Goal: Complete application form

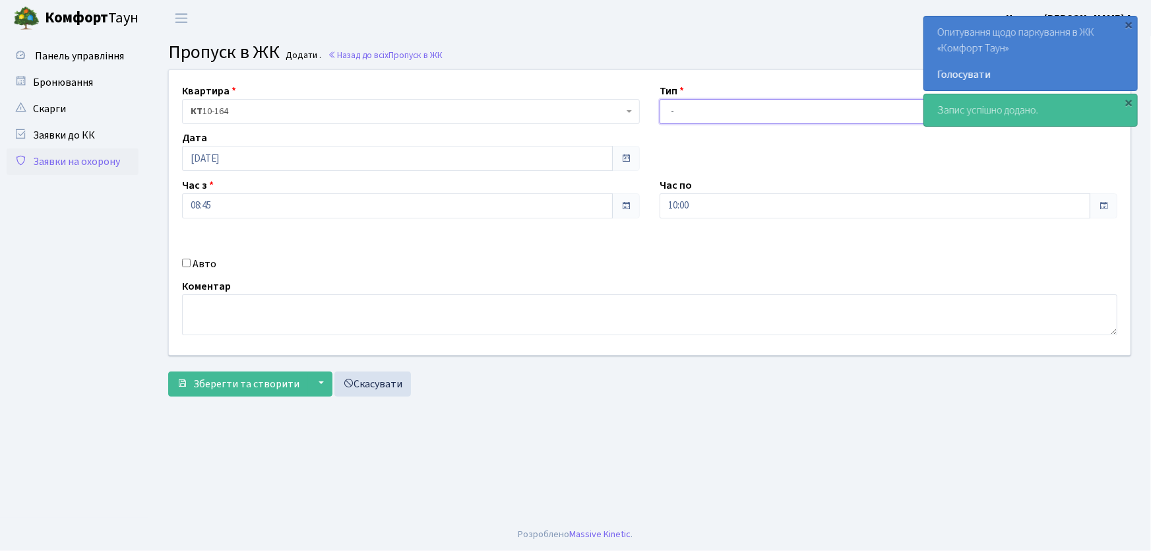
click at [680, 119] on select "- Доставка Таксі Гості Сервіс" at bounding box center [889, 111] width 458 height 25
select select "1"
click at [660, 99] on select "- Доставка Таксі Гості Сервіс" at bounding box center [889, 111] width 458 height 25
click at [709, 207] on input "10:00" at bounding box center [875, 205] width 431 height 25
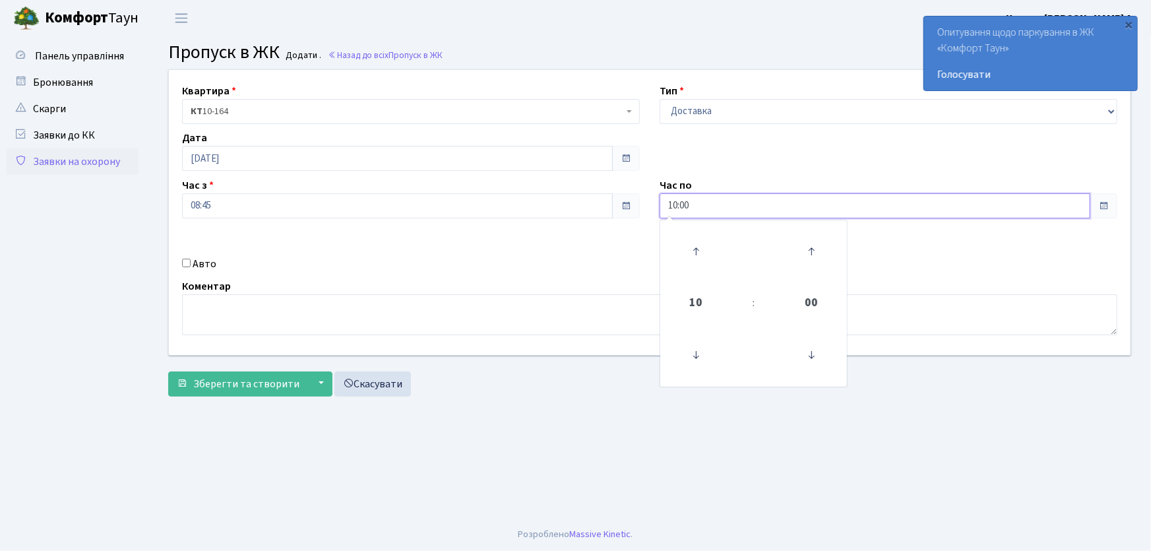
drag, startPoint x: 707, startPoint y: 207, endPoint x: 575, endPoint y: 216, distance: 132.3
click at [580, 216] on div "Квартира <b>КТ</b>&nbsp;&nbsp;&nbsp;&nbsp;10-164 КТ 10-164 Тип - Доставка Таксі…" at bounding box center [650, 212] width 982 height 285
type input "22:00"
drag, startPoint x: 183, startPoint y: 263, endPoint x: 190, endPoint y: 263, distance: 7.3
click at [185, 263] on input "Авто" at bounding box center [186, 263] width 9 height 9
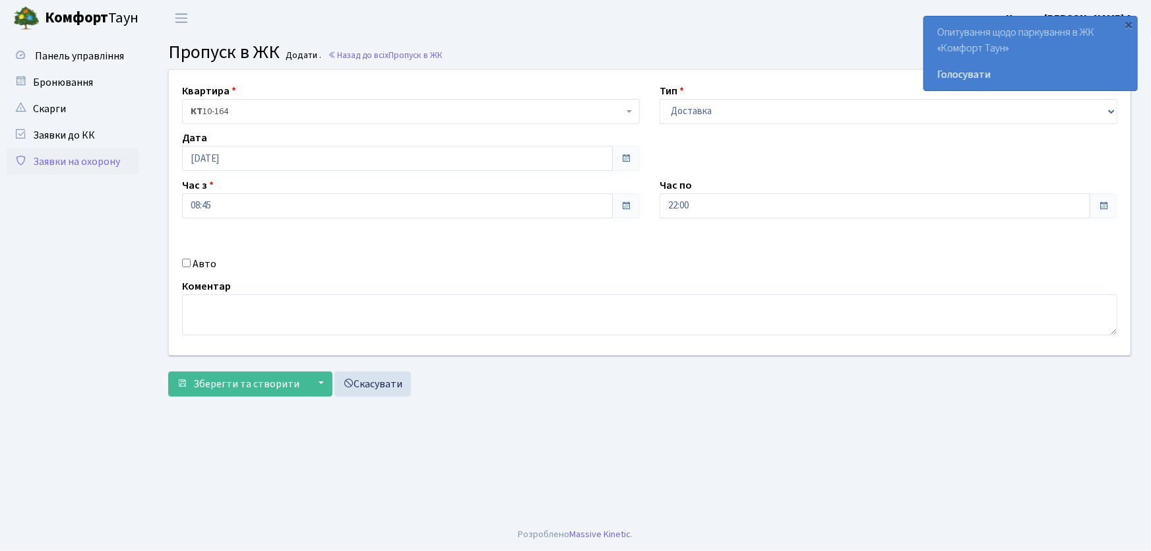
checkbox input "true"
drag, startPoint x: 705, startPoint y: 245, endPoint x: 705, endPoint y: 253, distance: 7.9
click at [705, 245] on input "аа39" at bounding box center [889, 252] width 458 height 25
type input "АА3937РН"
click at [168, 371] on button "Зберегти та створити" at bounding box center [238, 383] width 140 height 25
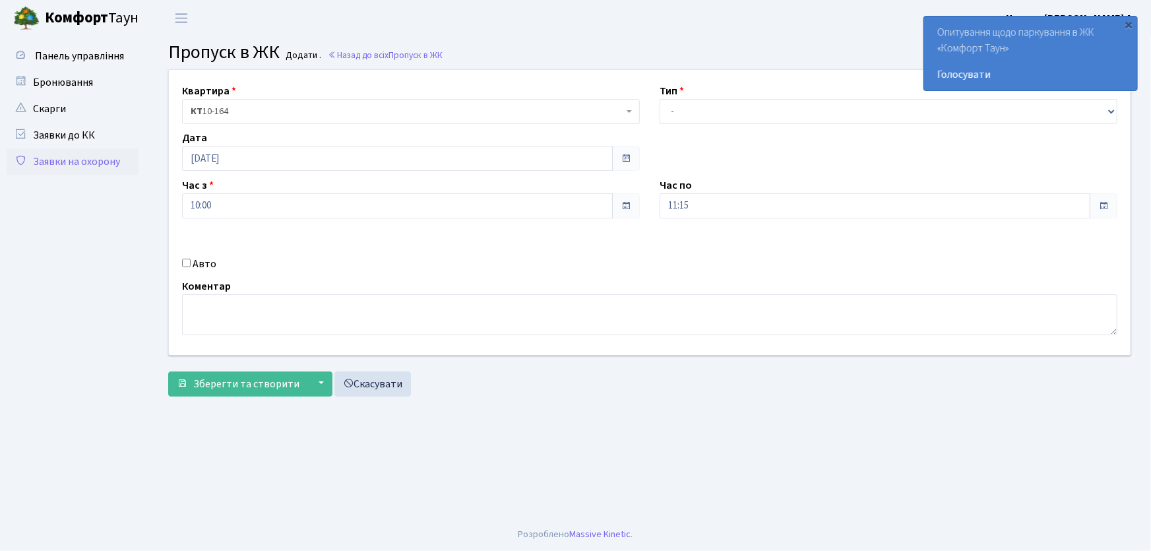
click at [88, 167] on link "Заявки на охорону" at bounding box center [73, 161] width 132 height 26
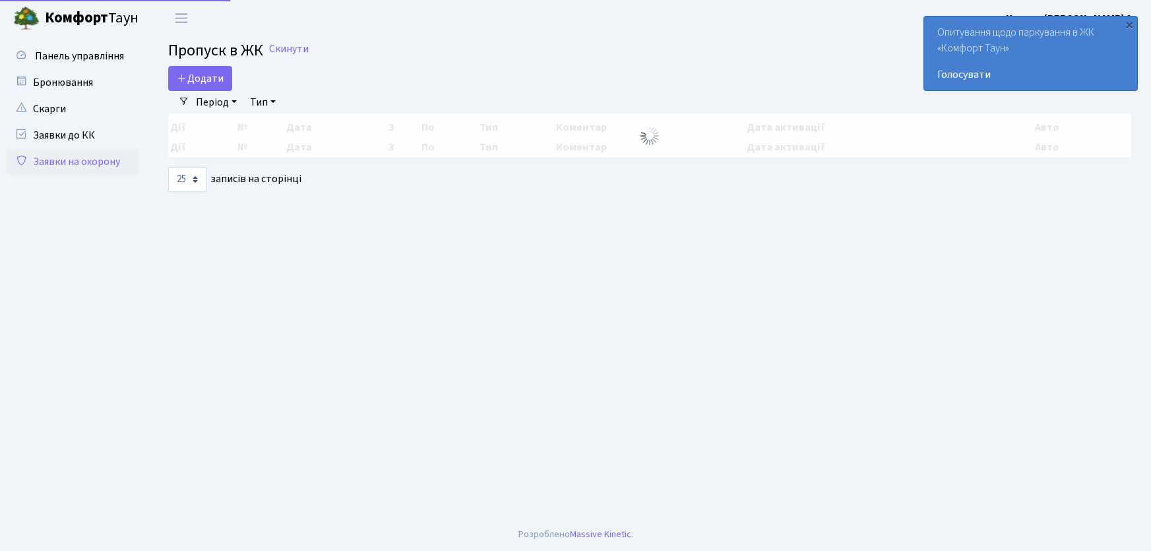
select select "25"
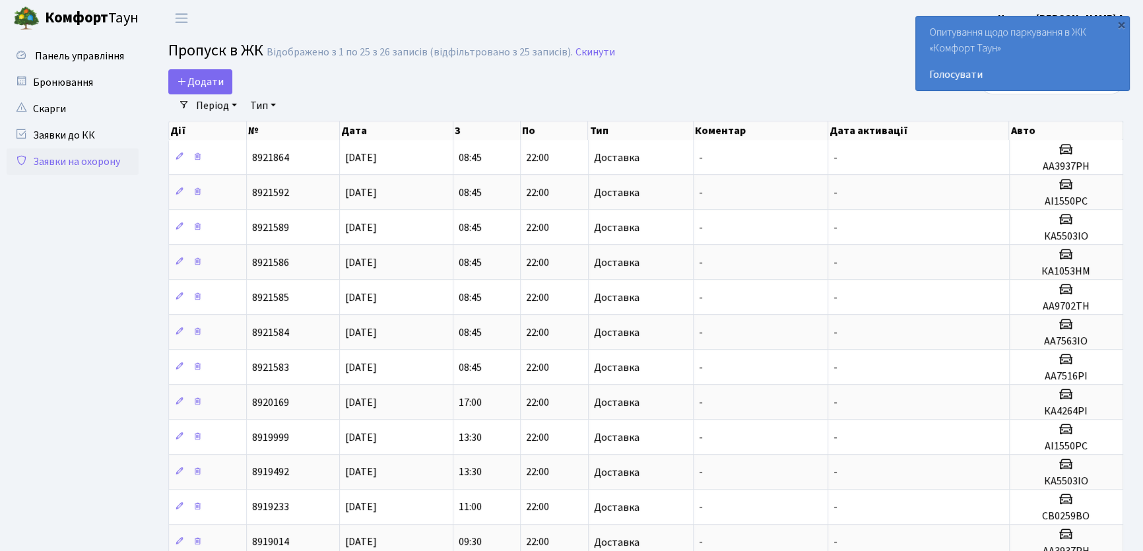
click at [43, 461] on ul "Панель управління" at bounding box center [73, 549] width 132 height 1012
click at [33, 424] on ul "Панель управління" at bounding box center [73, 549] width 132 height 1012
